Goal: Information Seeking & Learning: Learn about a topic

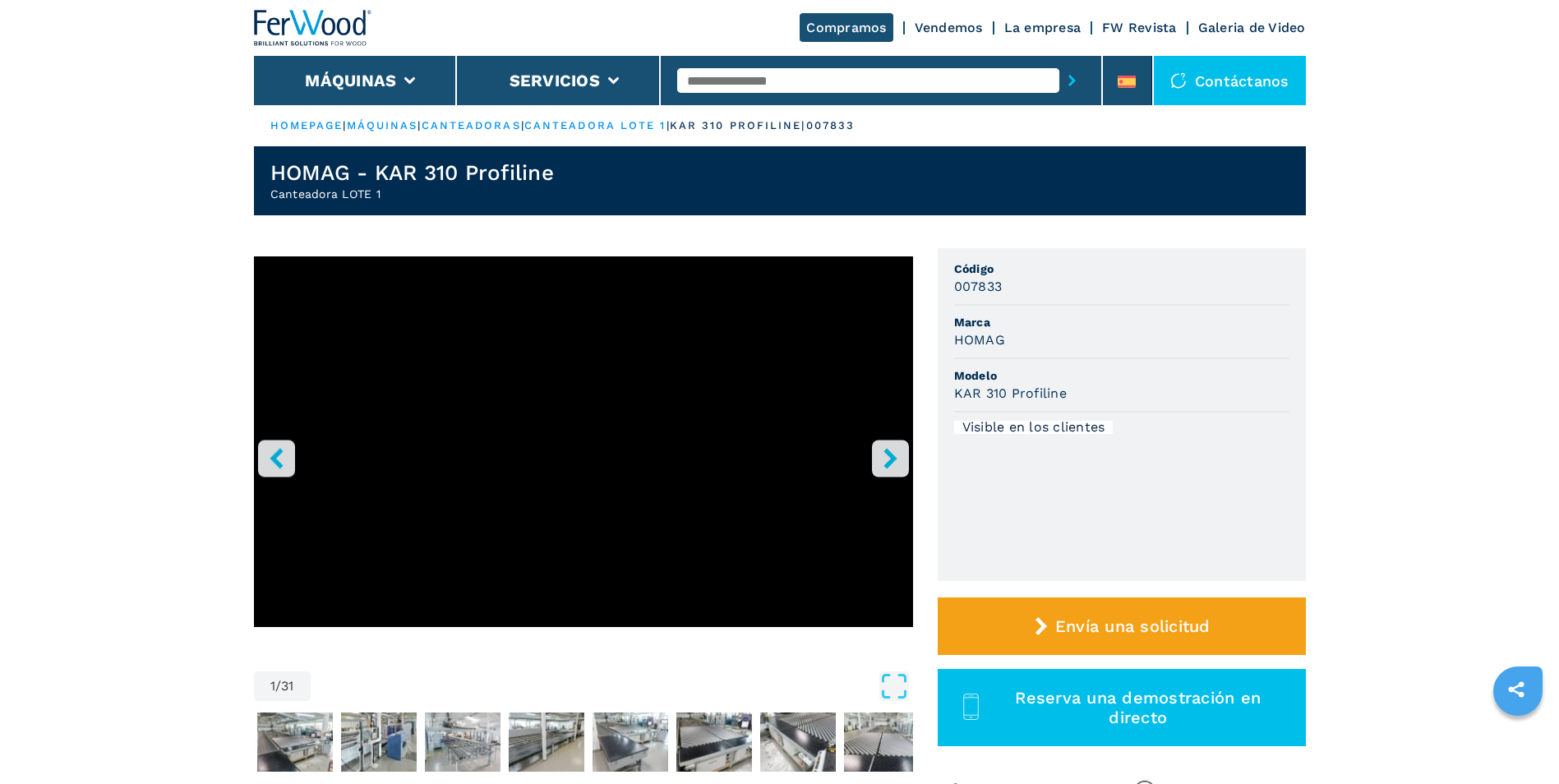
scroll to position [83, 0]
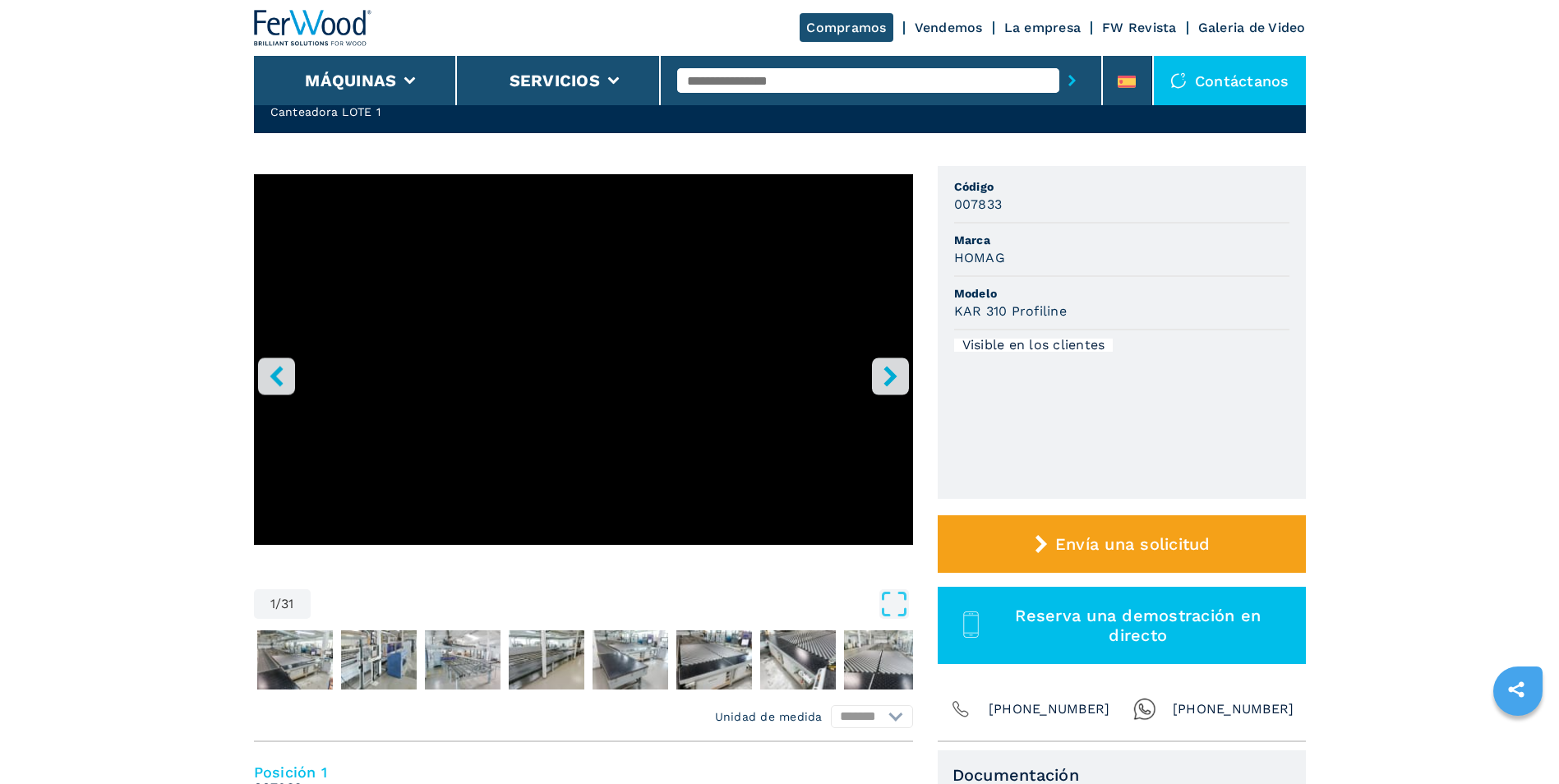
click at [902, 377] on button "right-button" at bounding box center [890, 375] width 37 height 37
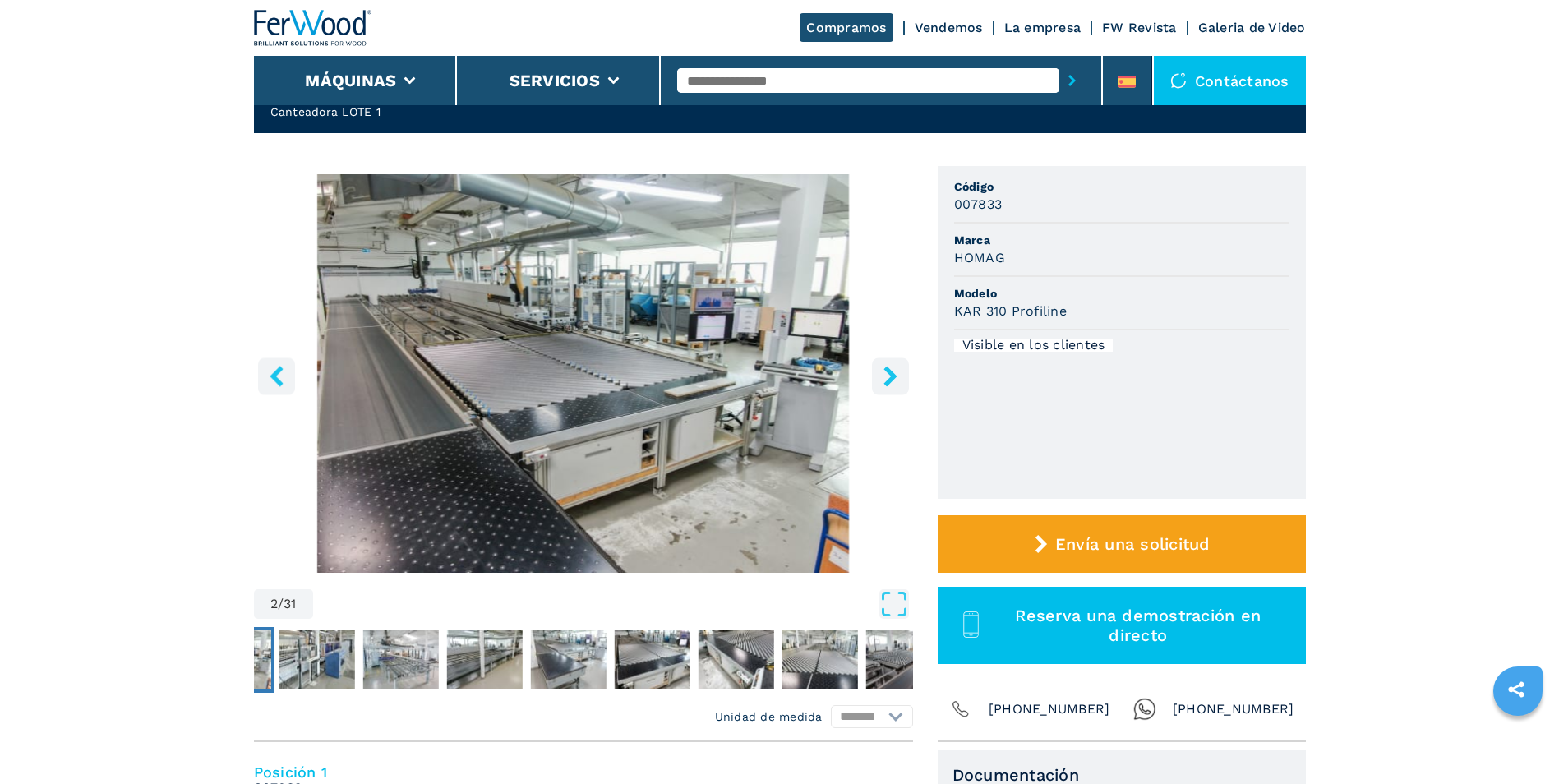
click at [902, 377] on button "right-button" at bounding box center [890, 375] width 37 height 37
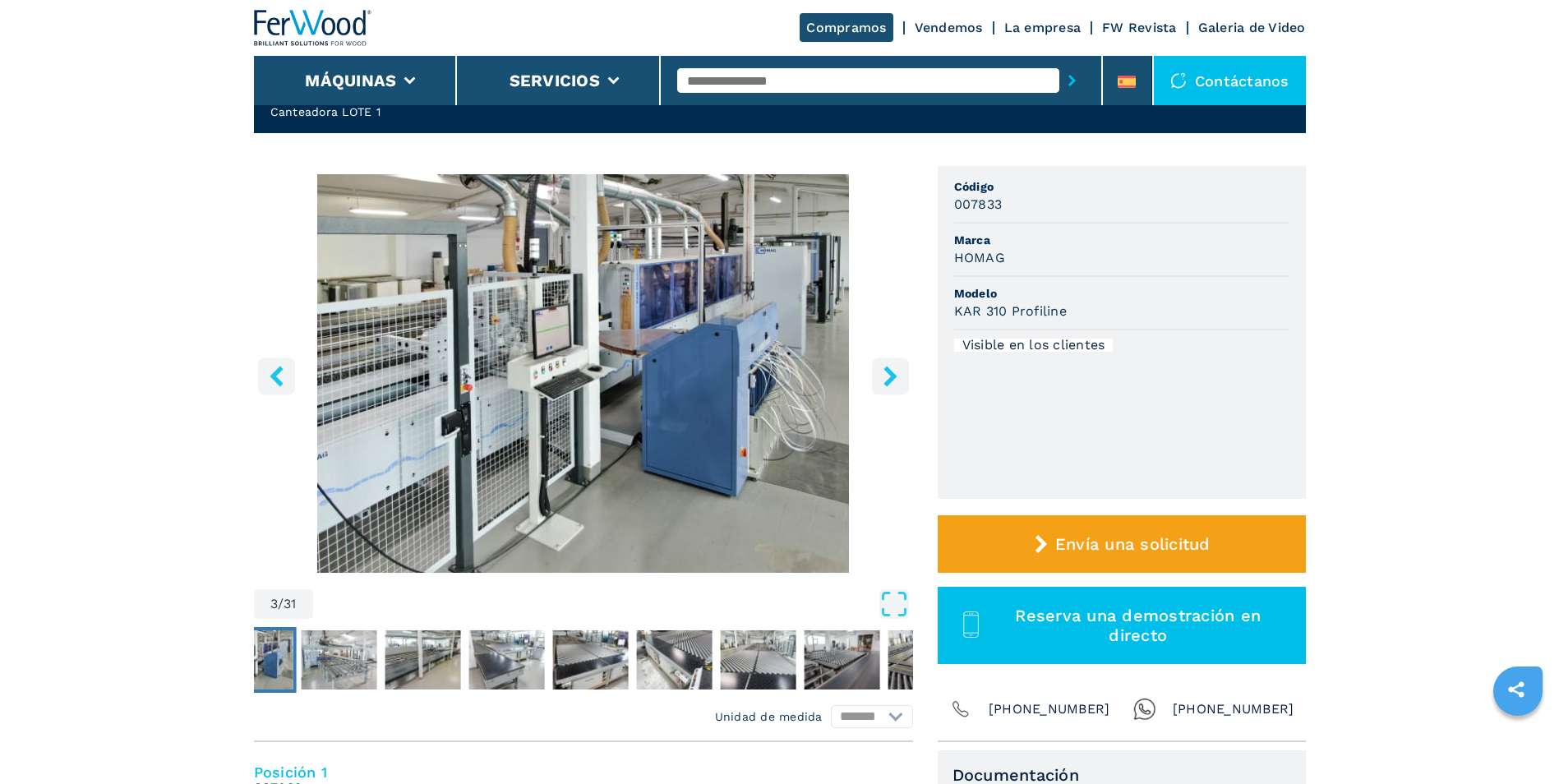
click at [889, 379] on icon "right-button" at bounding box center [889, 376] width 13 height 21
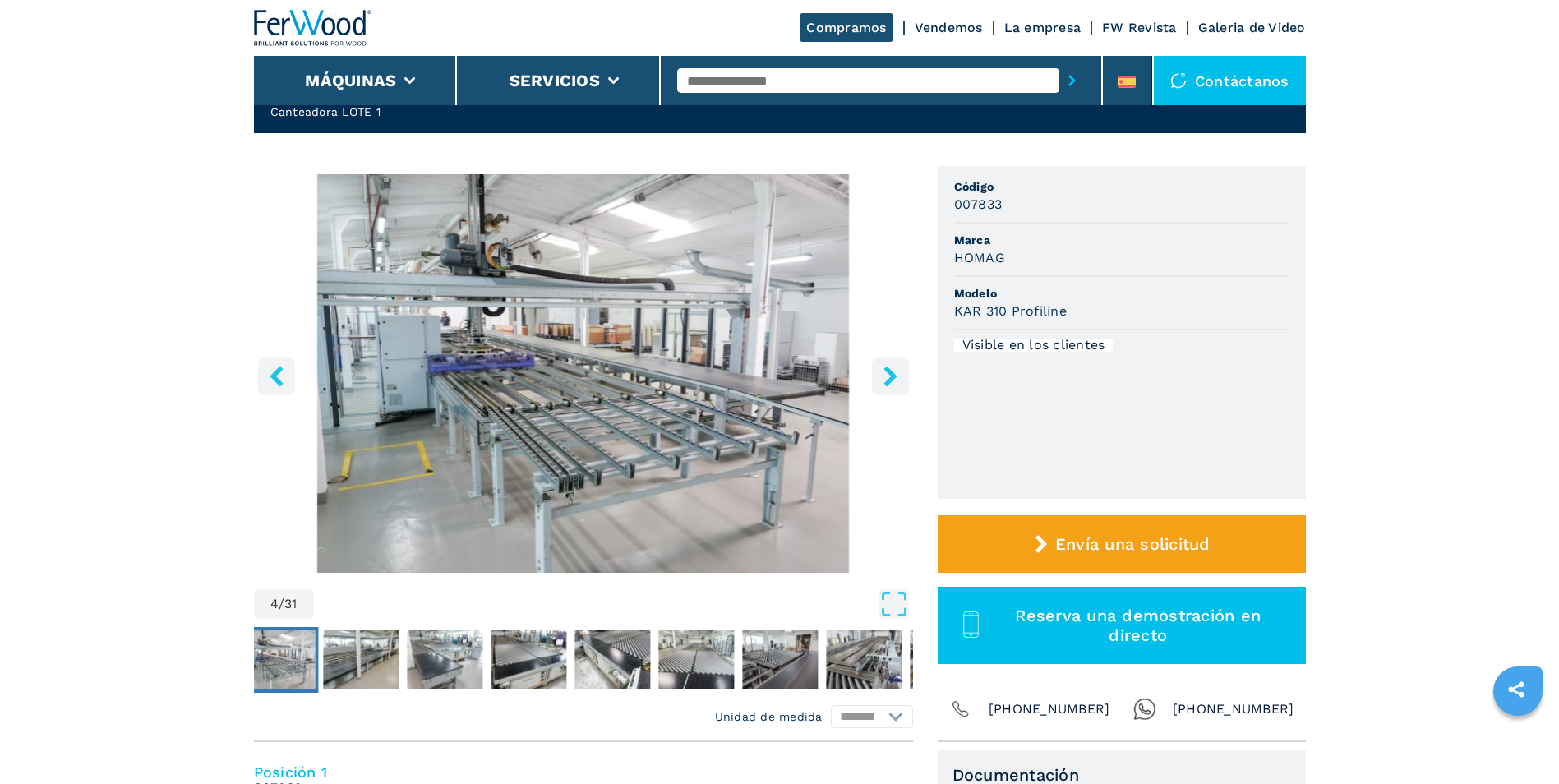
click at [889, 379] on icon "right-button" at bounding box center [889, 376] width 13 height 21
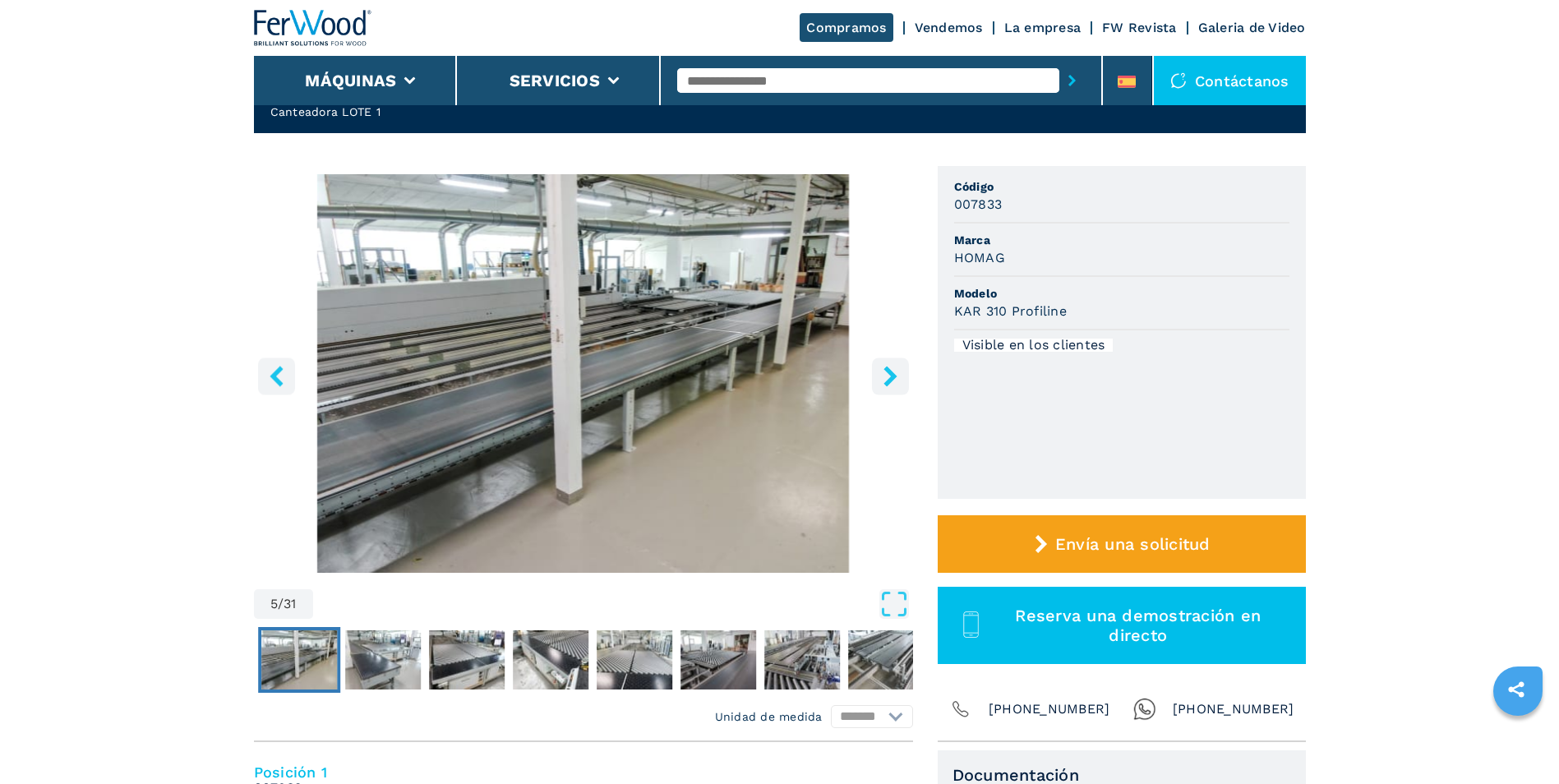
click at [889, 379] on icon "right-button" at bounding box center [889, 376] width 13 height 21
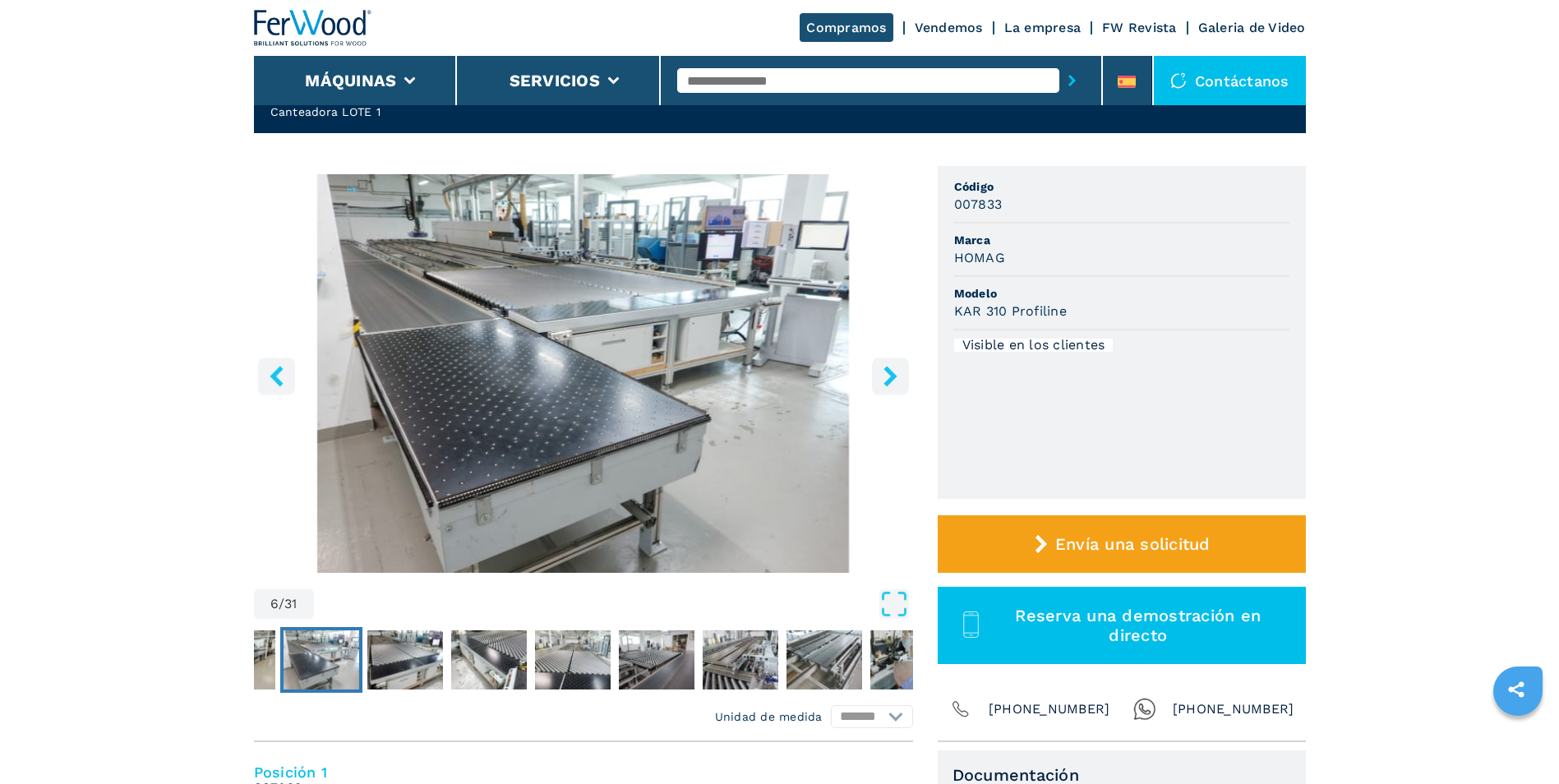
click at [889, 379] on icon "right-button" at bounding box center [889, 376] width 13 height 21
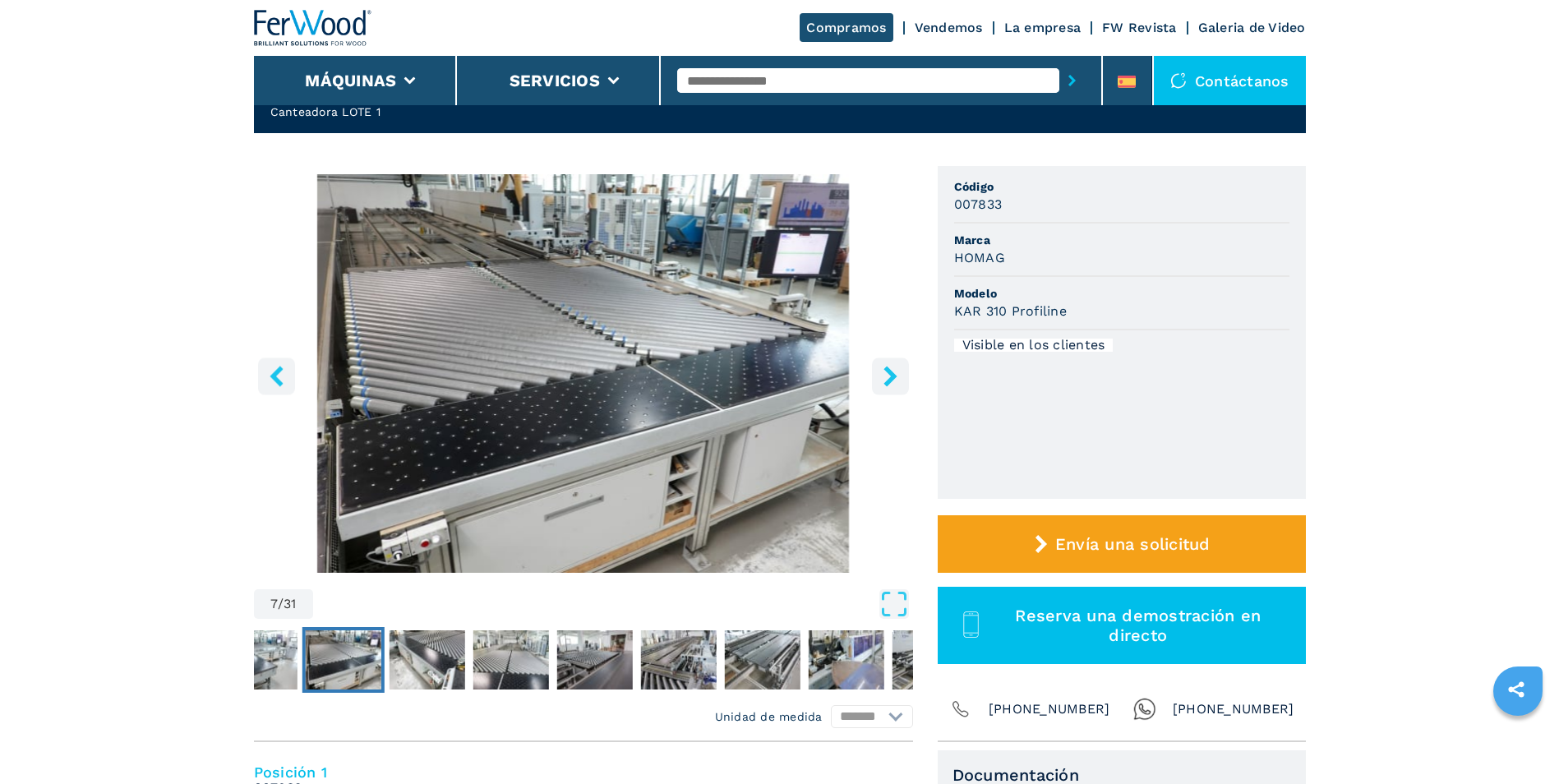
click at [889, 379] on icon "right-button" at bounding box center [889, 376] width 13 height 21
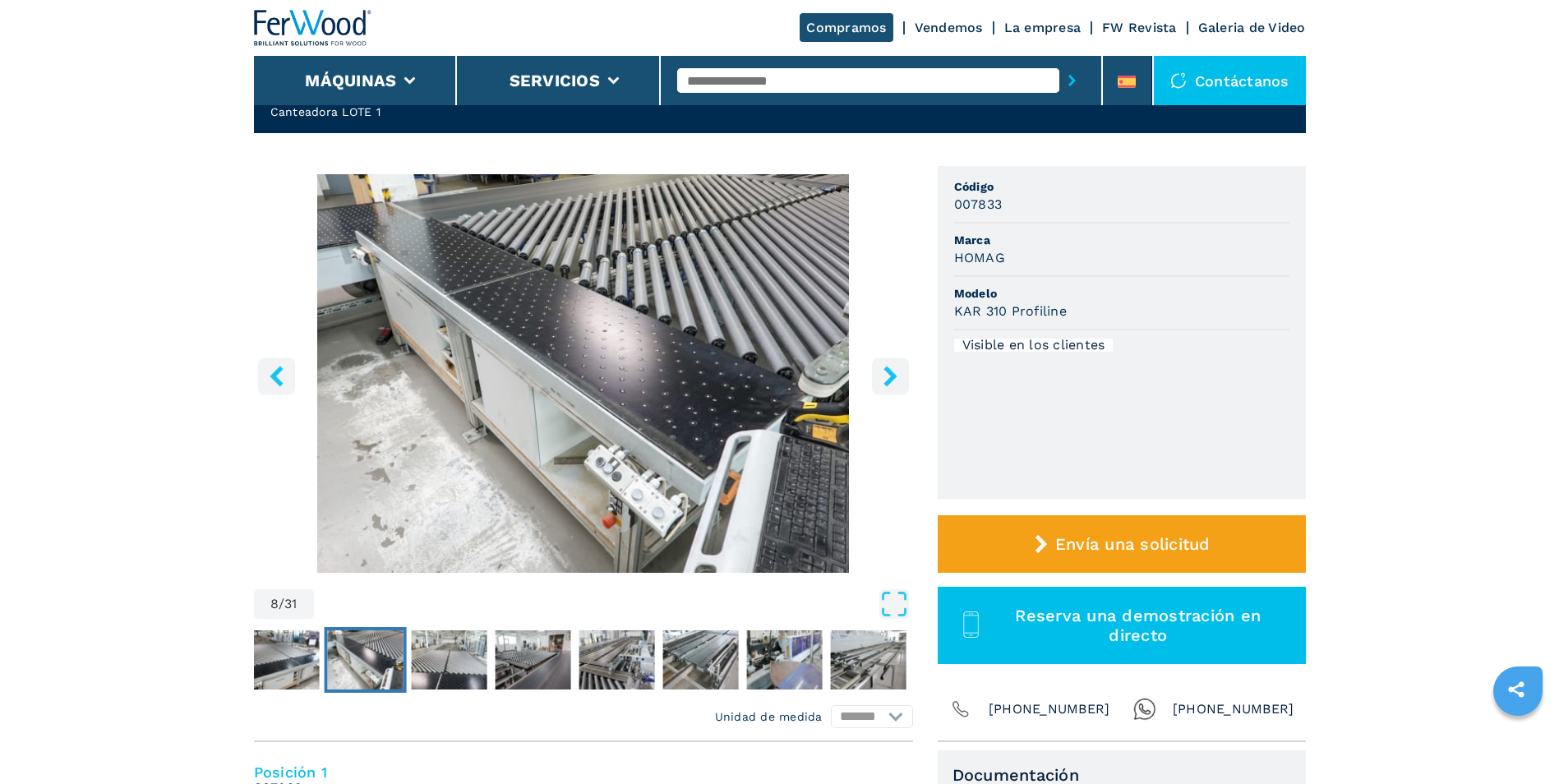
click at [889, 379] on icon "right-button" at bounding box center [889, 376] width 13 height 21
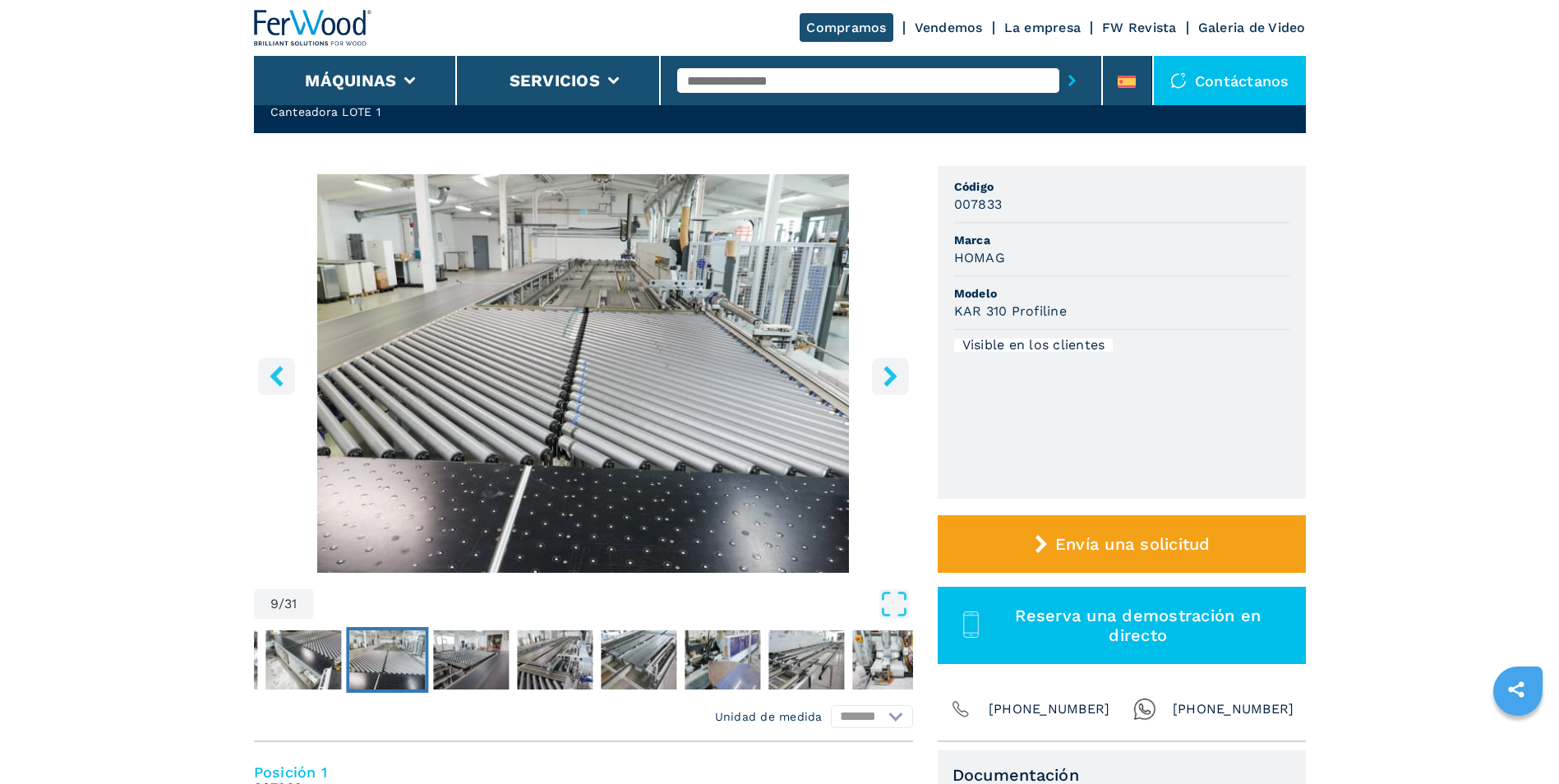
click at [889, 379] on icon "right-button" at bounding box center [889, 376] width 13 height 21
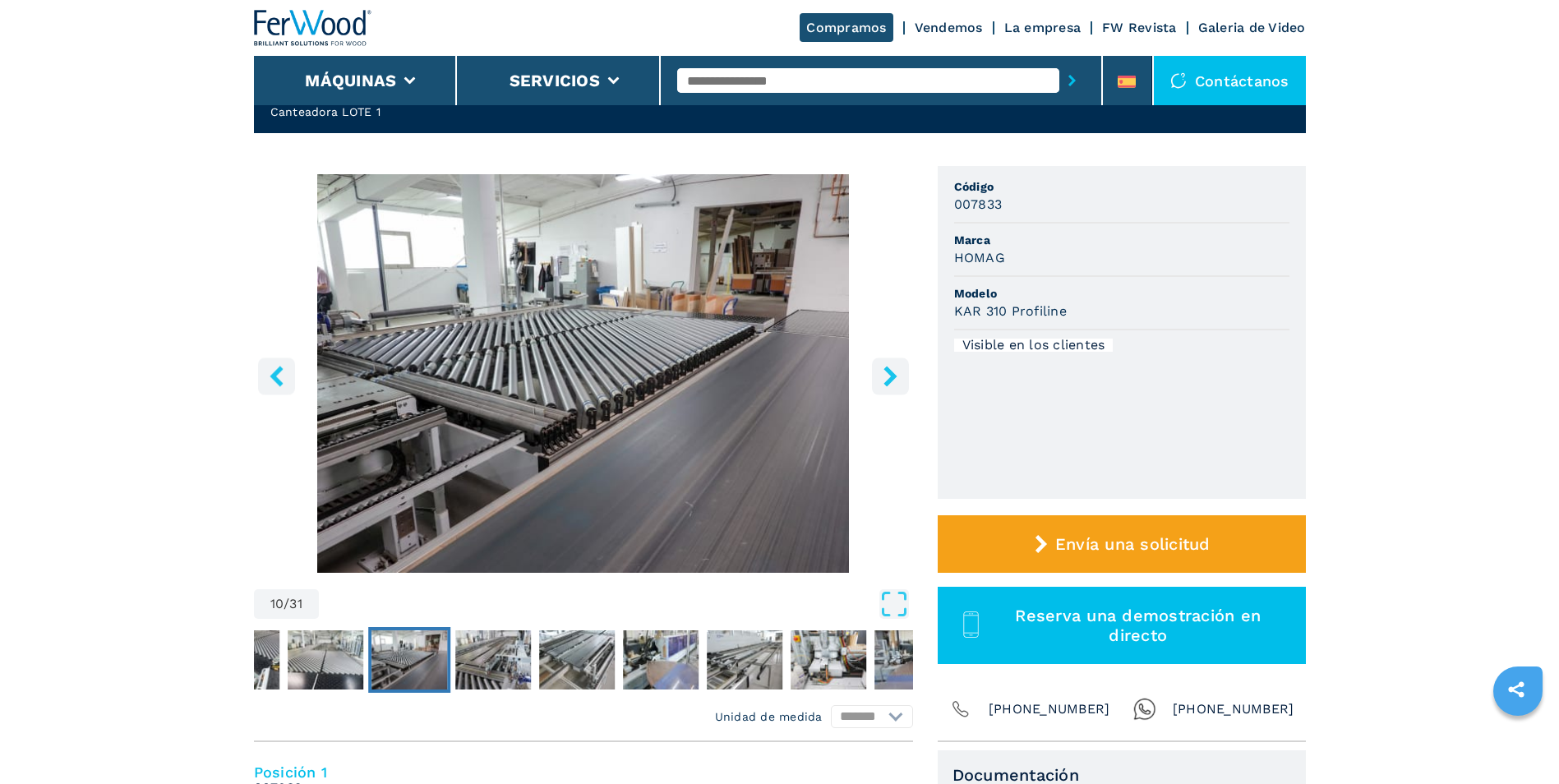
click at [889, 379] on icon "right-button" at bounding box center [889, 376] width 13 height 21
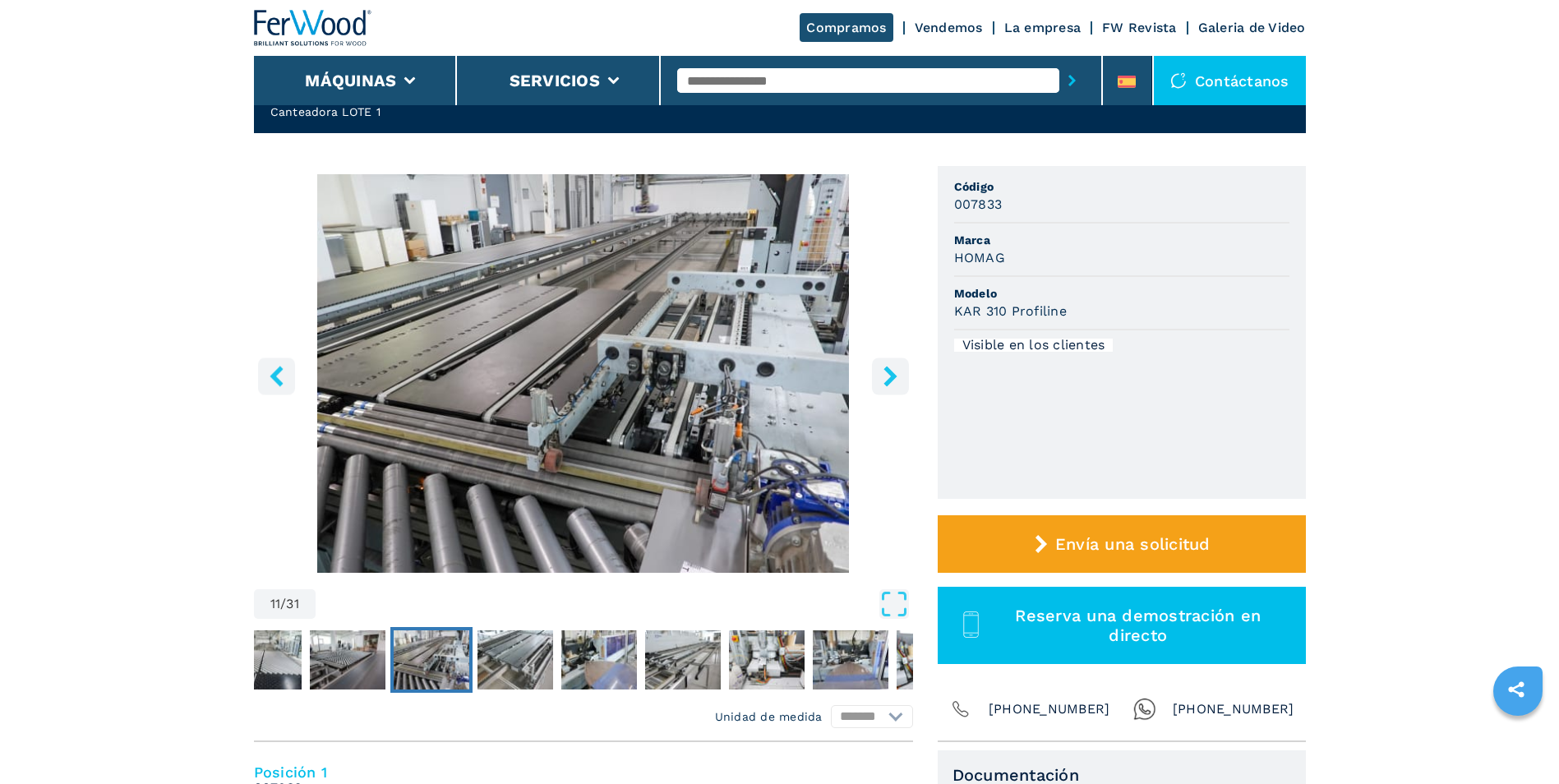
click at [889, 379] on icon "right-button" at bounding box center [889, 376] width 13 height 21
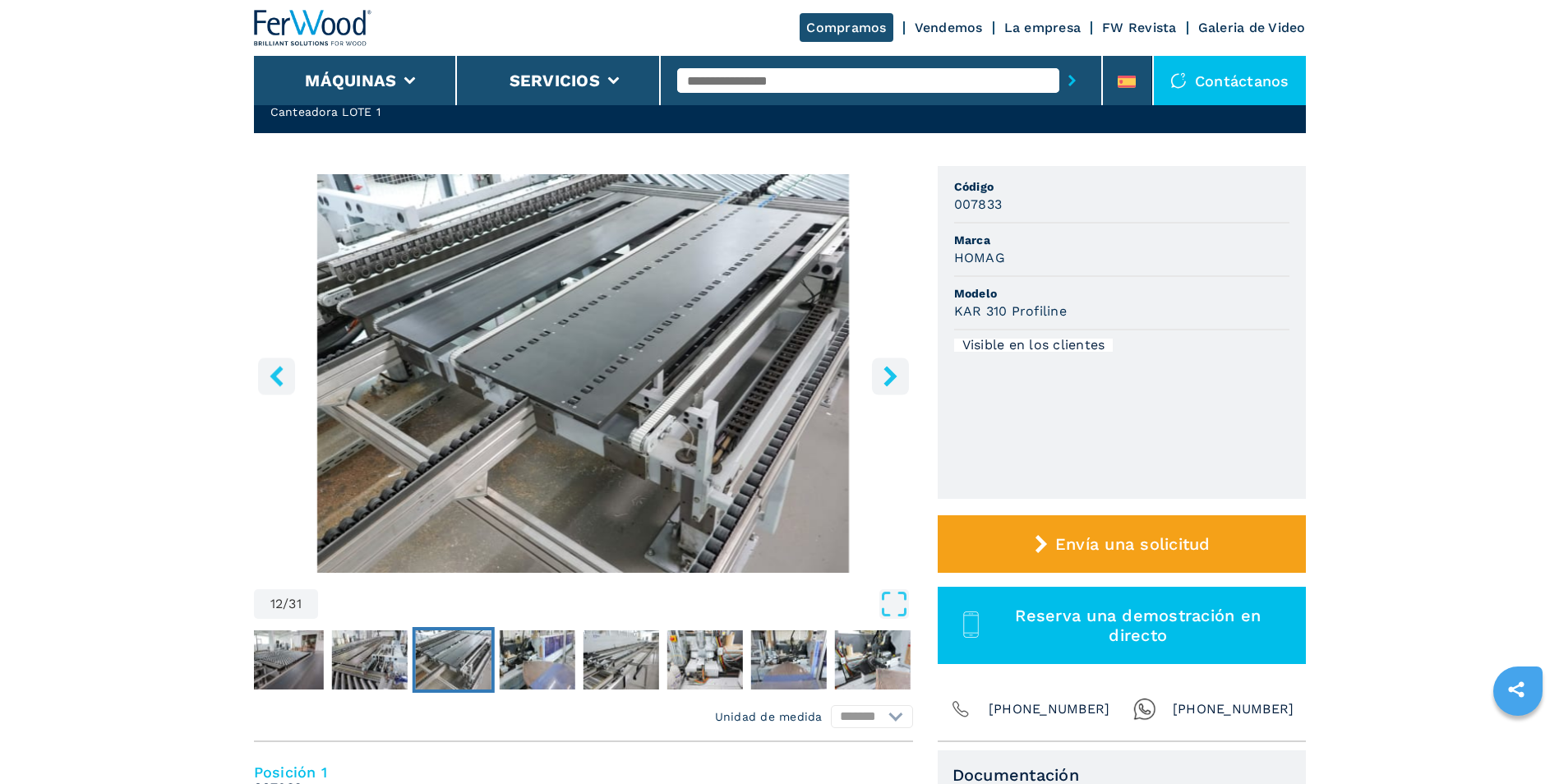
click at [889, 379] on icon "right-button" at bounding box center [889, 376] width 13 height 21
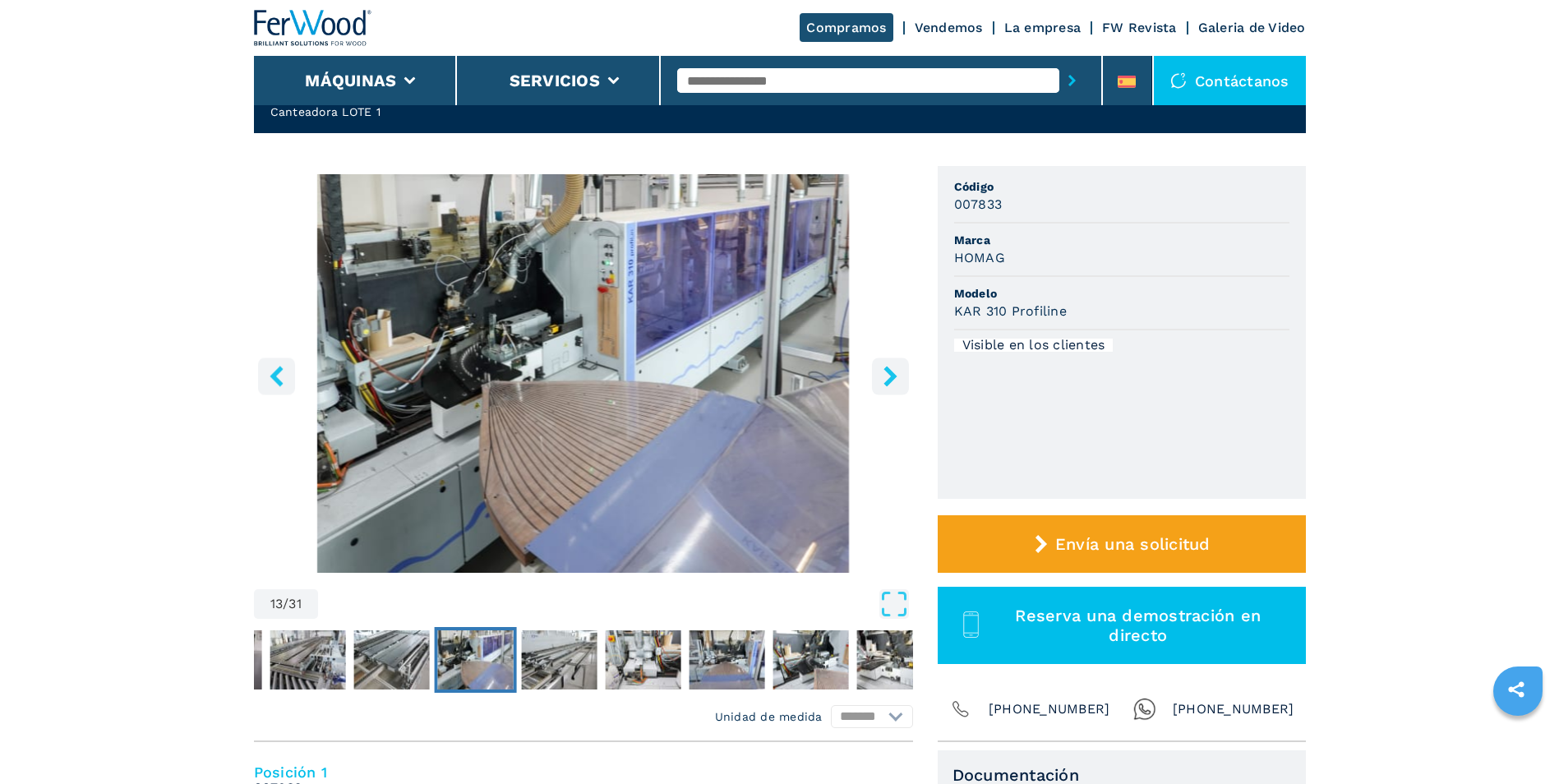
click at [889, 379] on icon "right-button" at bounding box center [889, 376] width 13 height 21
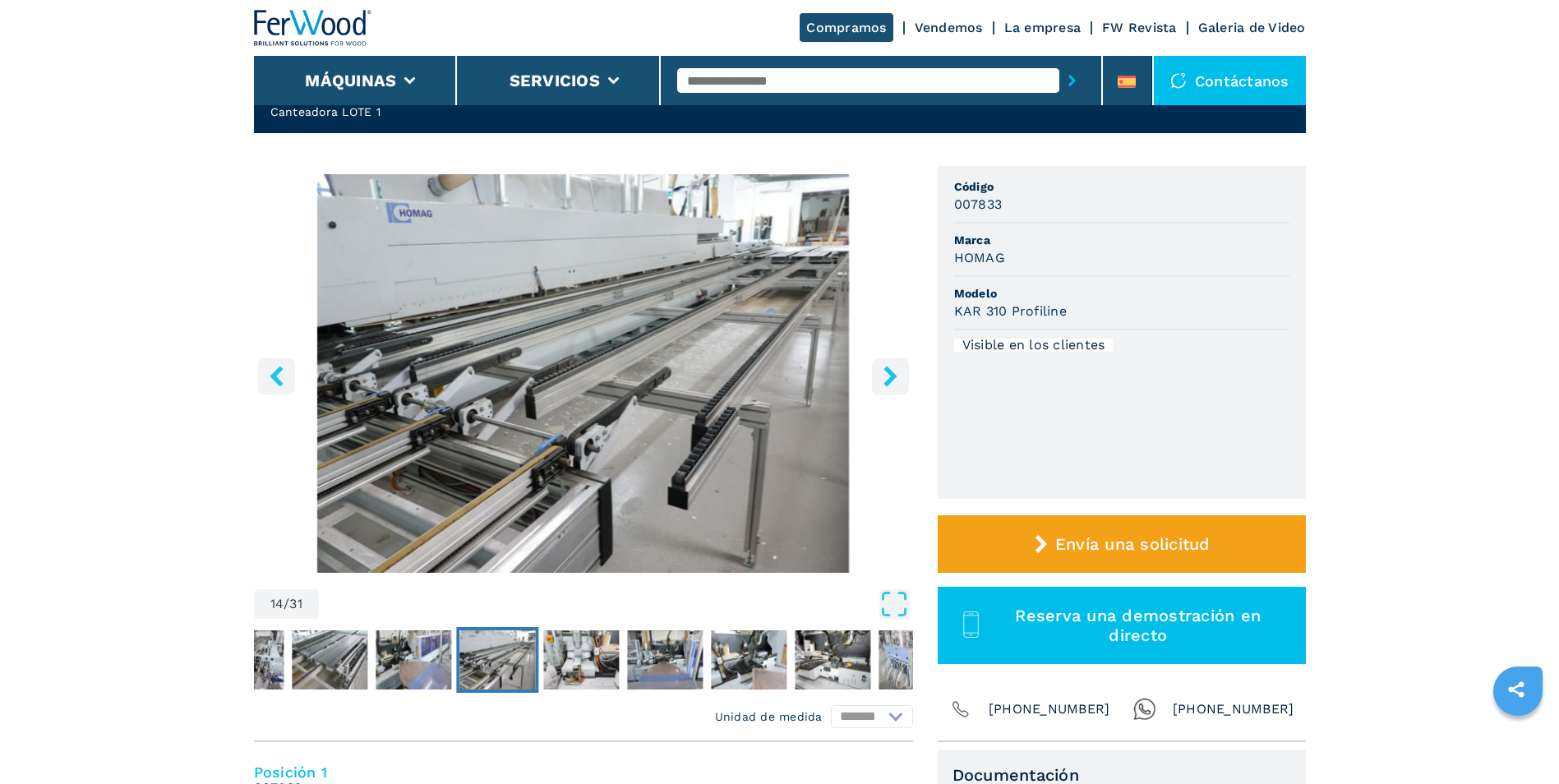
click at [889, 379] on icon "right-button" at bounding box center [889, 376] width 13 height 21
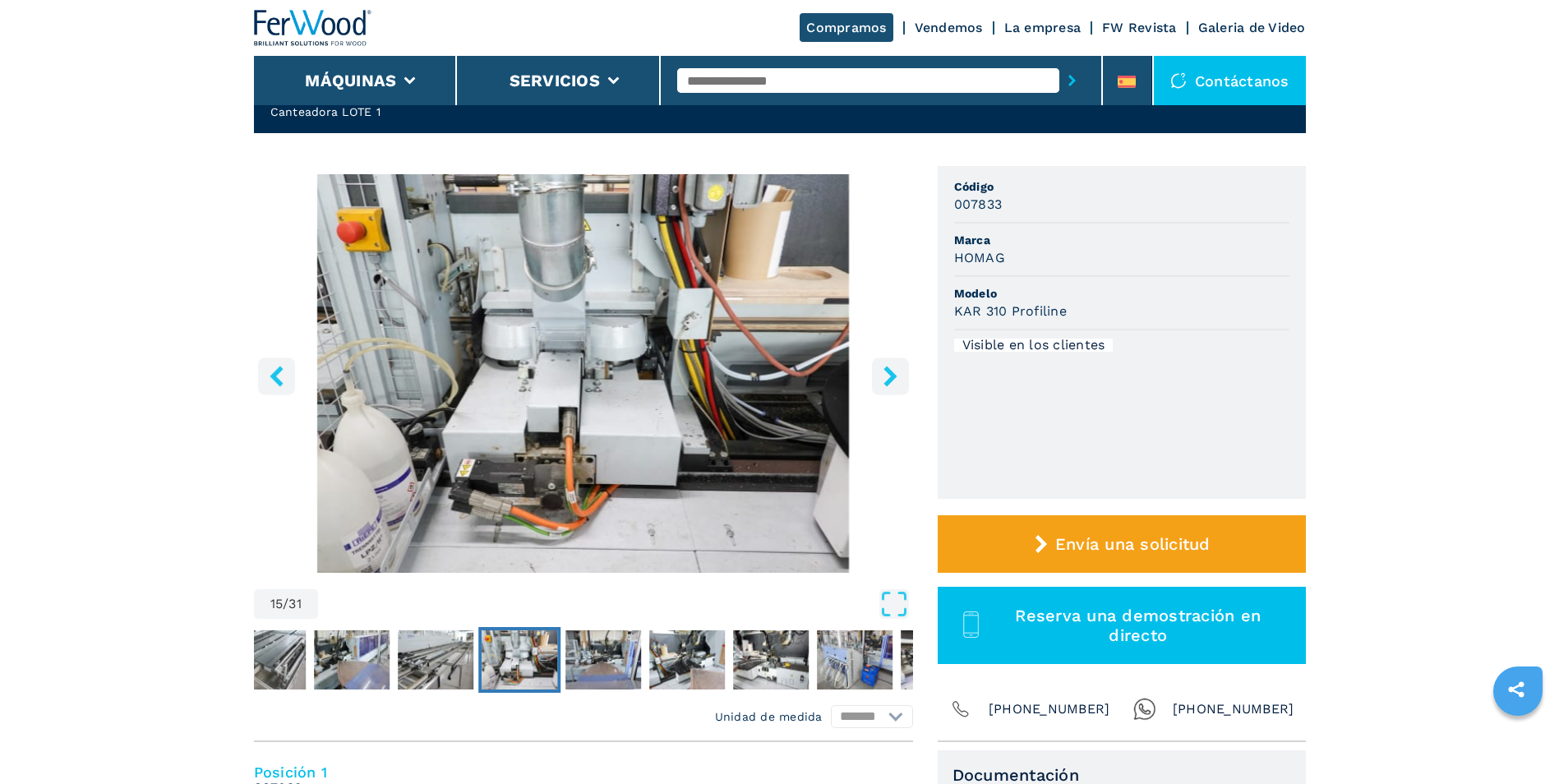
click at [889, 379] on icon "right-button" at bounding box center [889, 376] width 13 height 21
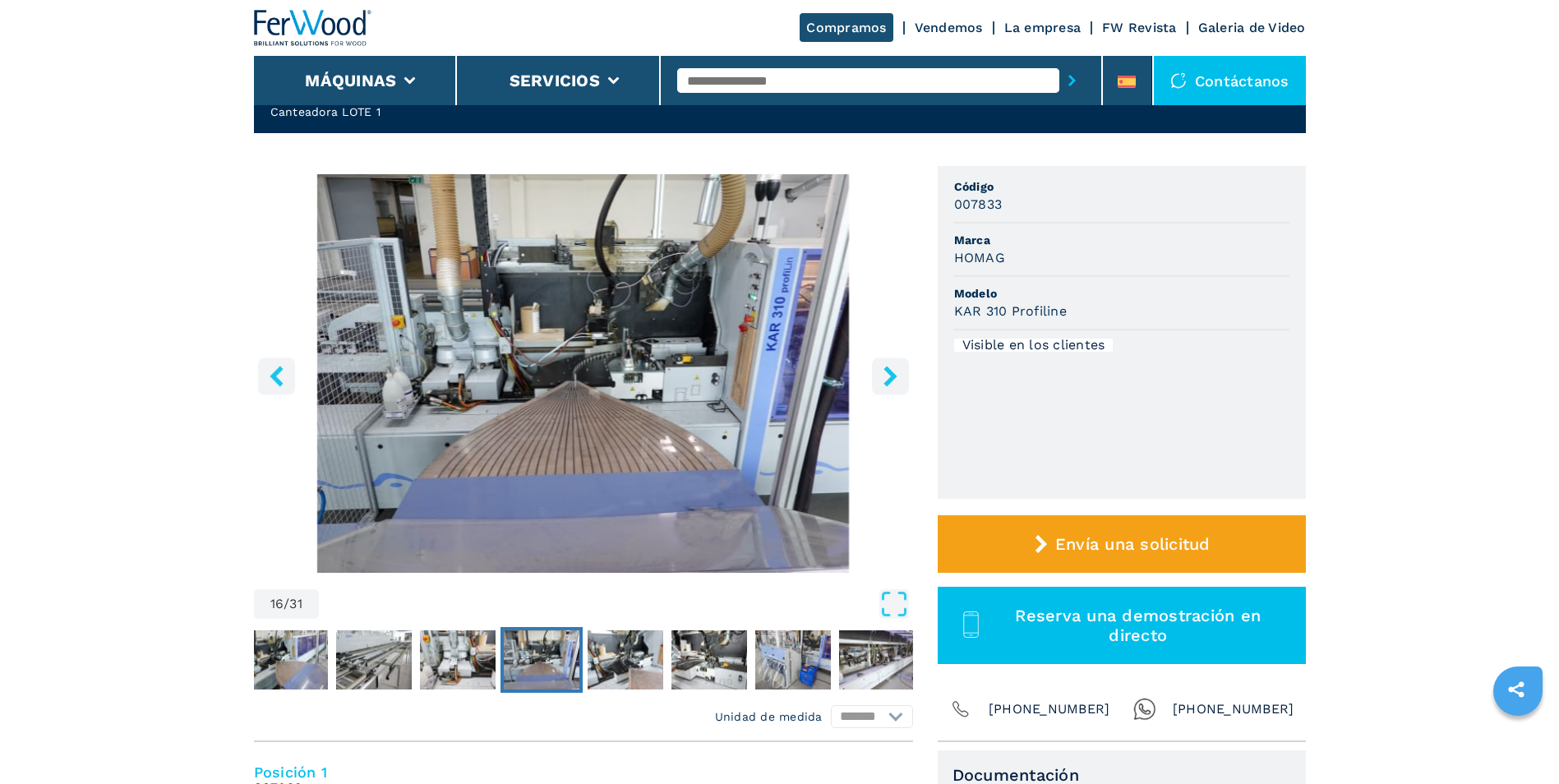
click at [889, 379] on icon "right-button" at bounding box center [889, 376] width 13 height 21
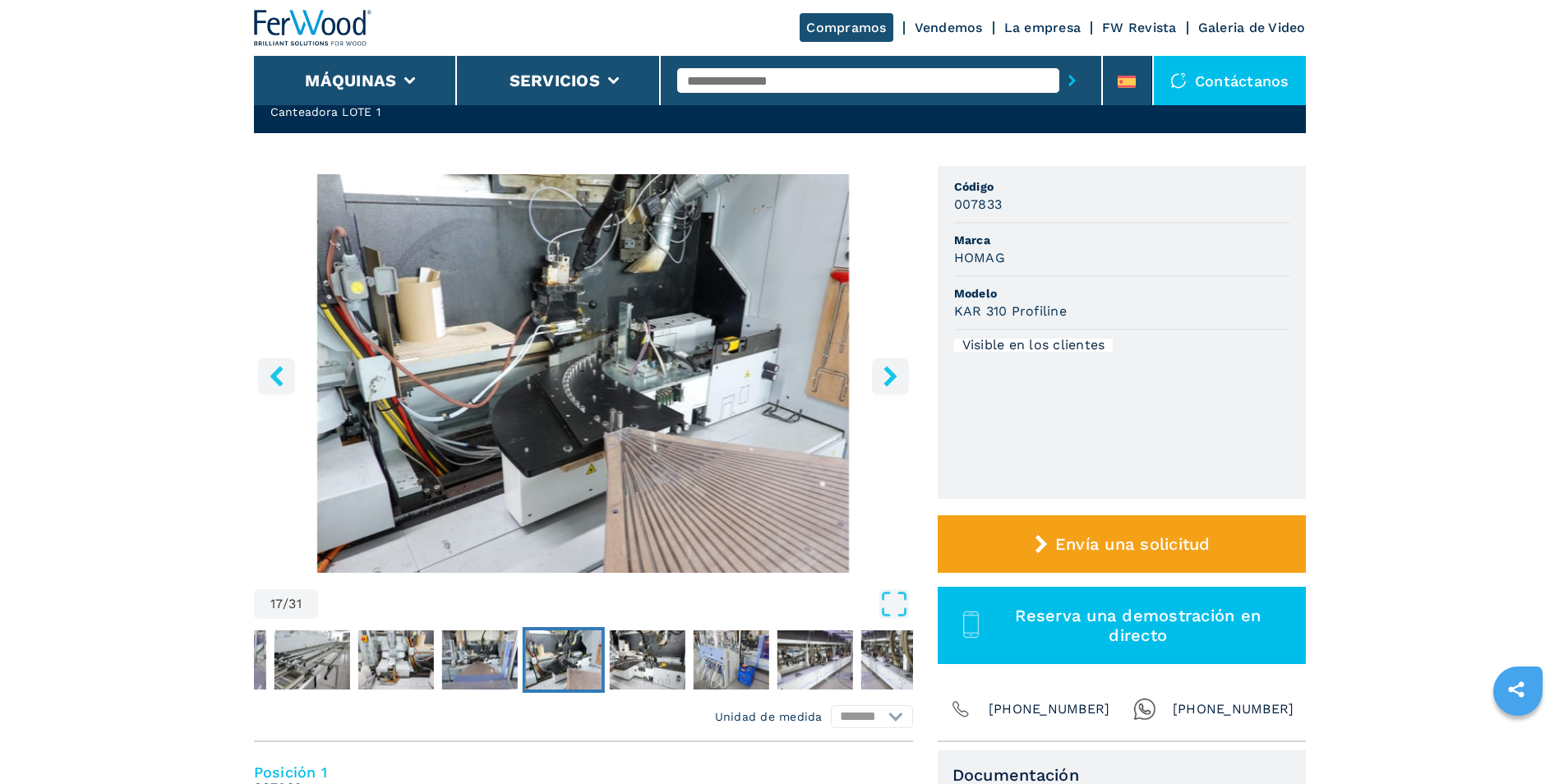
click at [889, 379] on icon "right-button" at bounding box center [889, 376] width 13 height 21
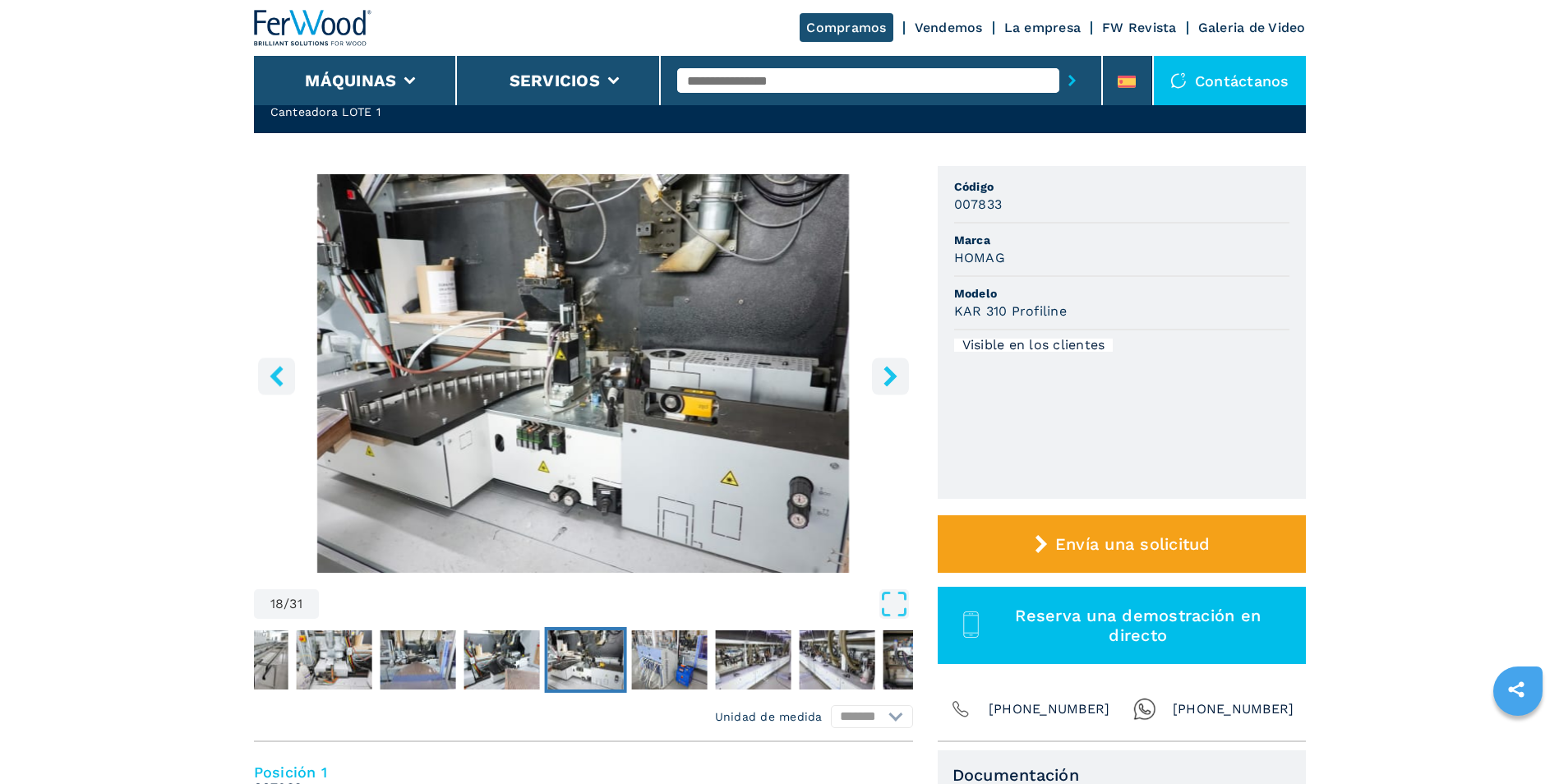
click at [890, 378] on icon "right-button" at bounding box center [889, 376] width 13 height 21
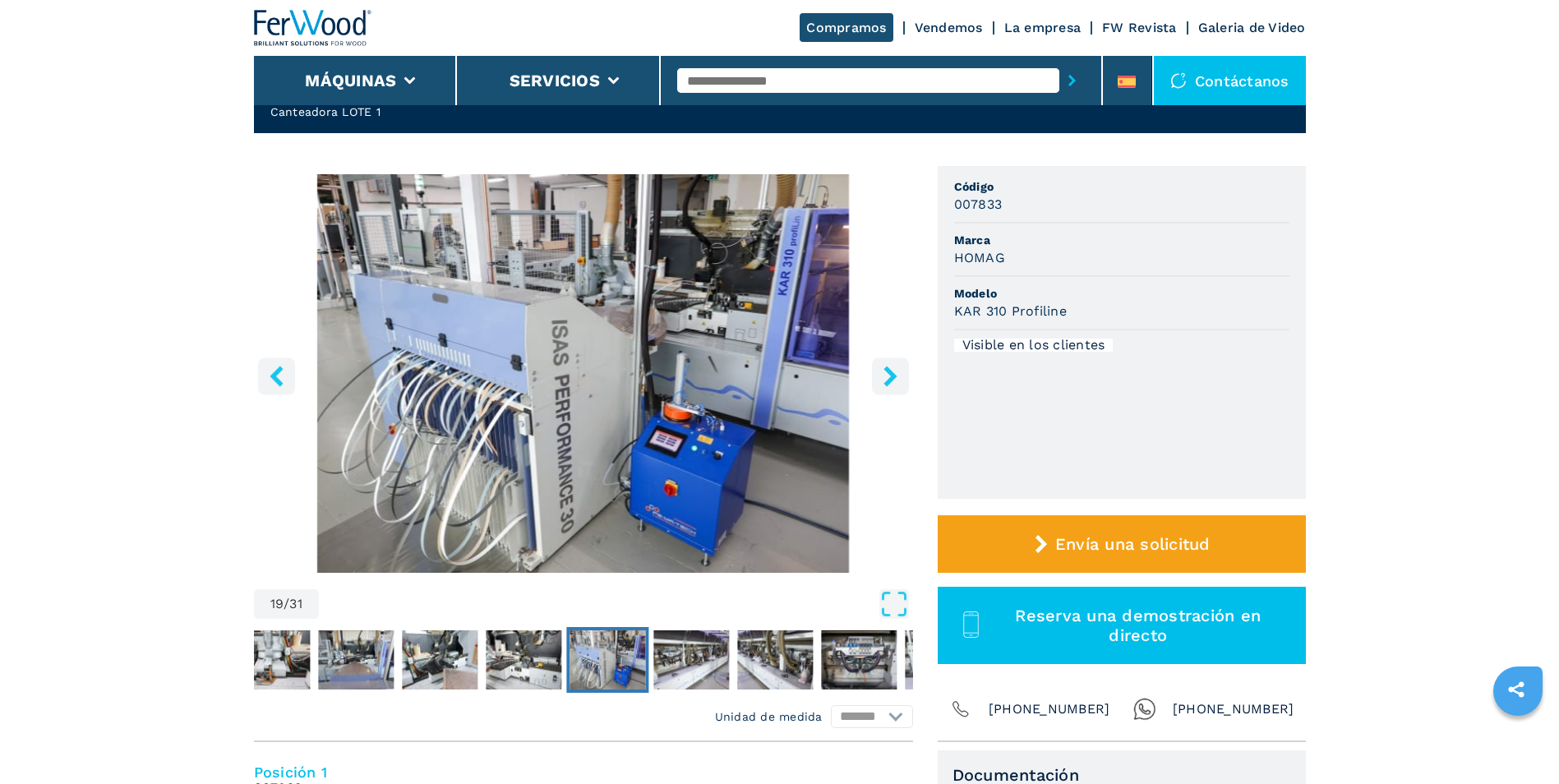
click at [890, 378] on icon "right-button" at bounding box center [889, 376] width 13 height 21
